Goal: Information Seeking & Learning: Learn about a topic

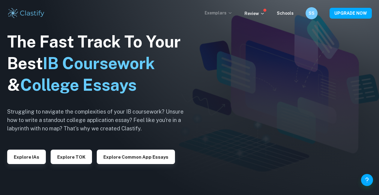
click at [229, 12] on p "Exemplars" at bounding box center [219, 13] width 28 height 7
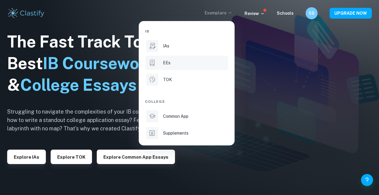
click at [175, 68] on li "EEs" at bounding box center [186, 62] width 83 height 14
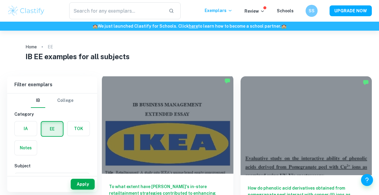
click at [152, 106] on div at bounding box center [168, 124] width 132 height 99
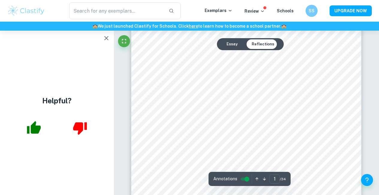
scroll to position [54, 0]
click at [230, 43] on button "Essay" at bounding box center [232, 44] width 21 height 10
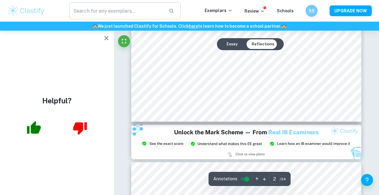
scroll to position [756, 0]
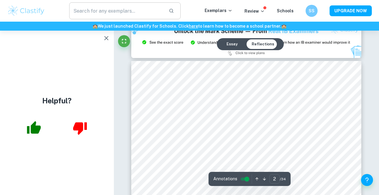
type input "3"
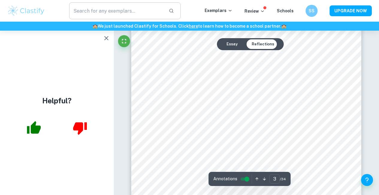
scroll to position [804, 0]
